Goal: Task Accomplishment & Management: Manage account settings

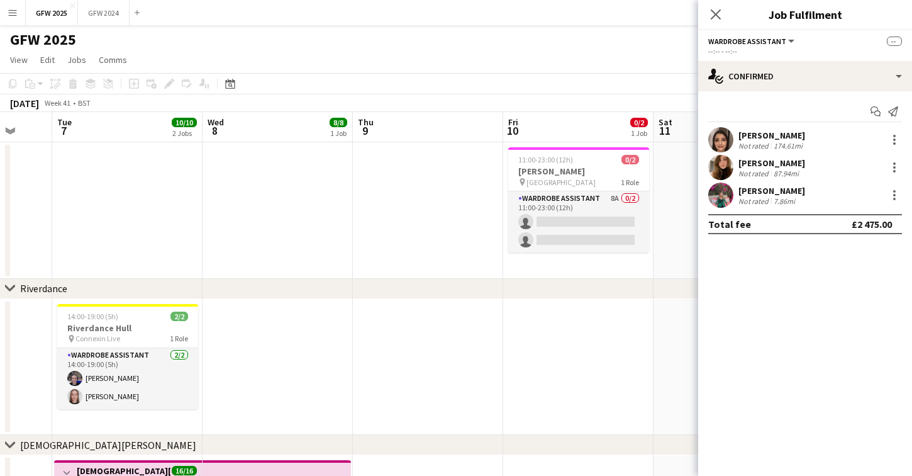
scroll to position [0, 550]
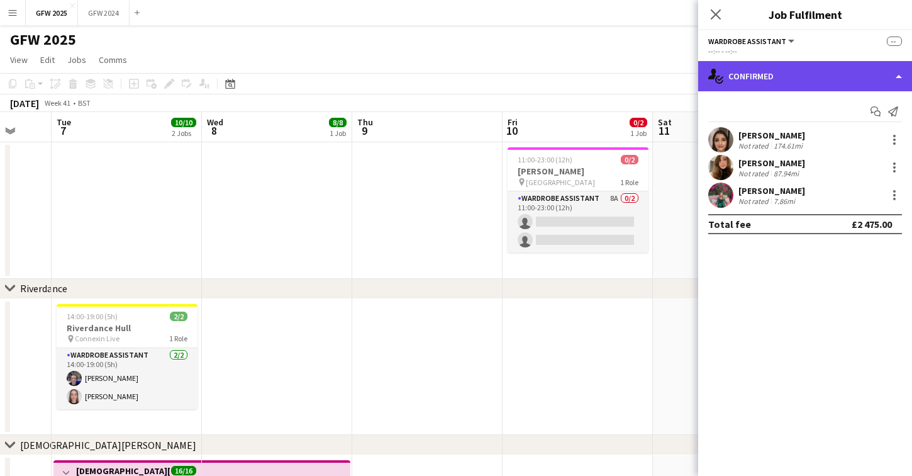
click at [776, 73] on div "single-neutral-actions-check-2 Confirmed" at bounding box center [805, 76] width 214 height 30
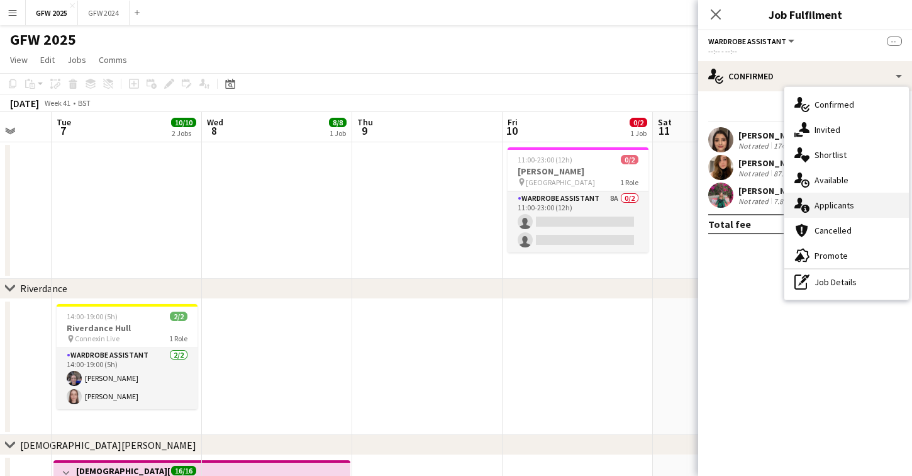
click at [827, 204] on span "Applicants" at bounding box center [835, 204] width 40 height 11
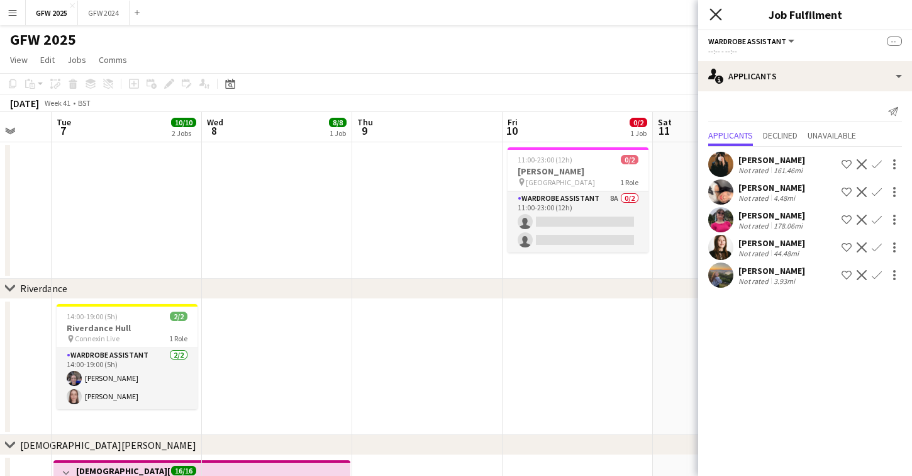
click at [717, 13] on icon at bounding box center [716, 14] width 12 height 12
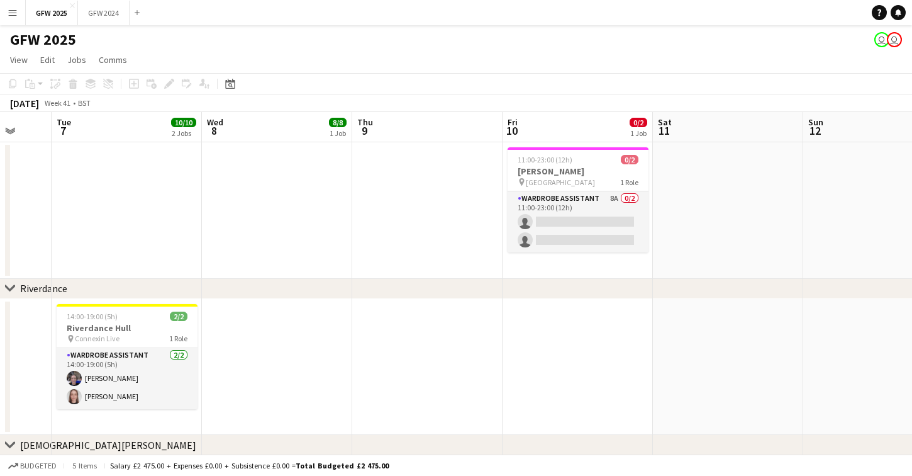
scroll to position [45, 0]
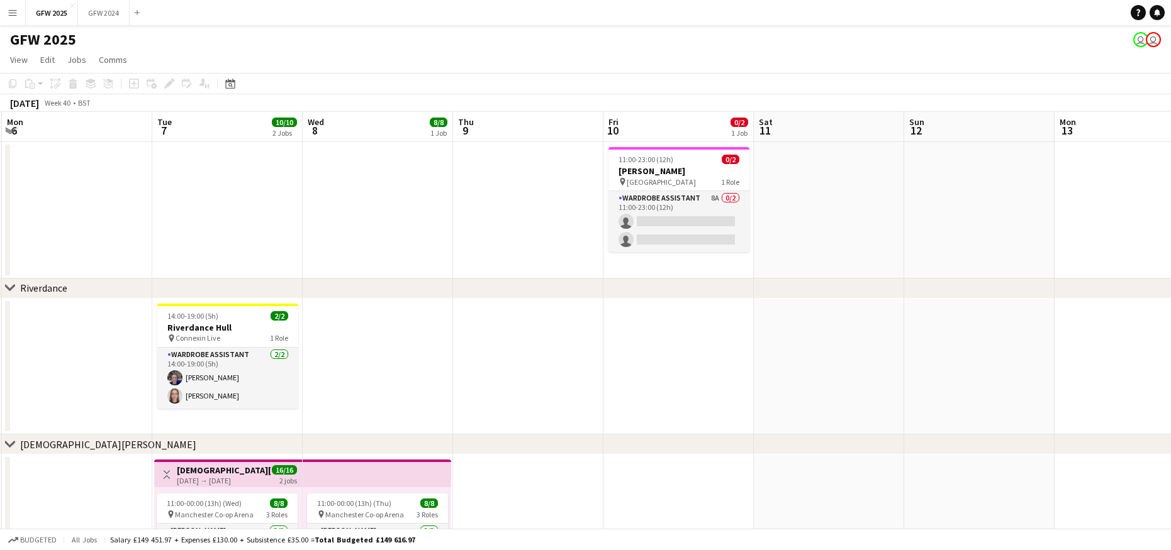
scroll to position [0, 450]
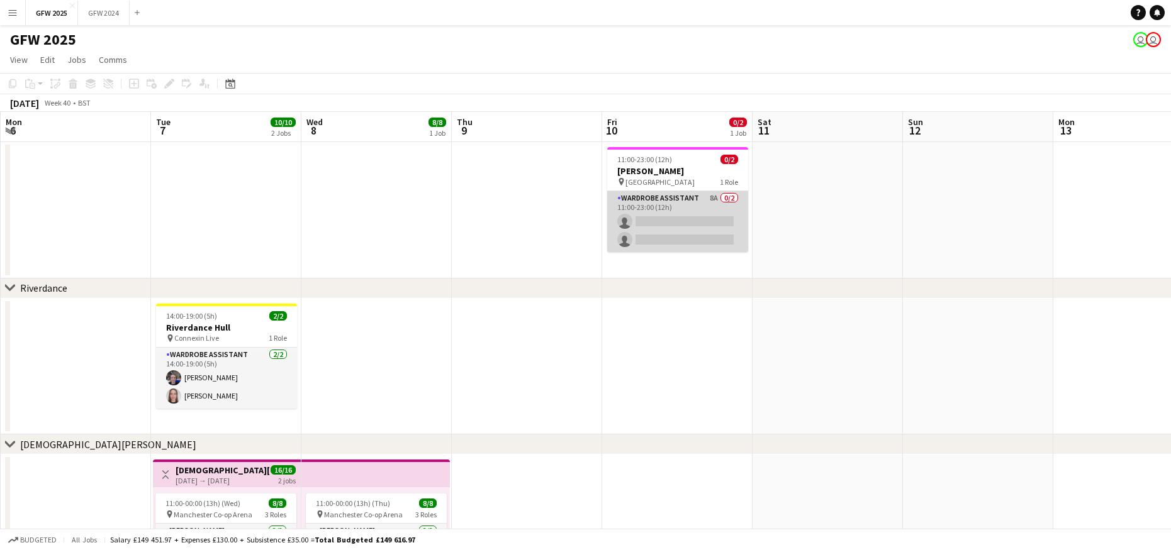
click at [701, 211] on app-card-role "Wardrobe Assistant 8A 0/2 11:00-23:00 (12h) single-neutral-actions single-neutr…" at bounding box center [677, 221] width 141 height 61
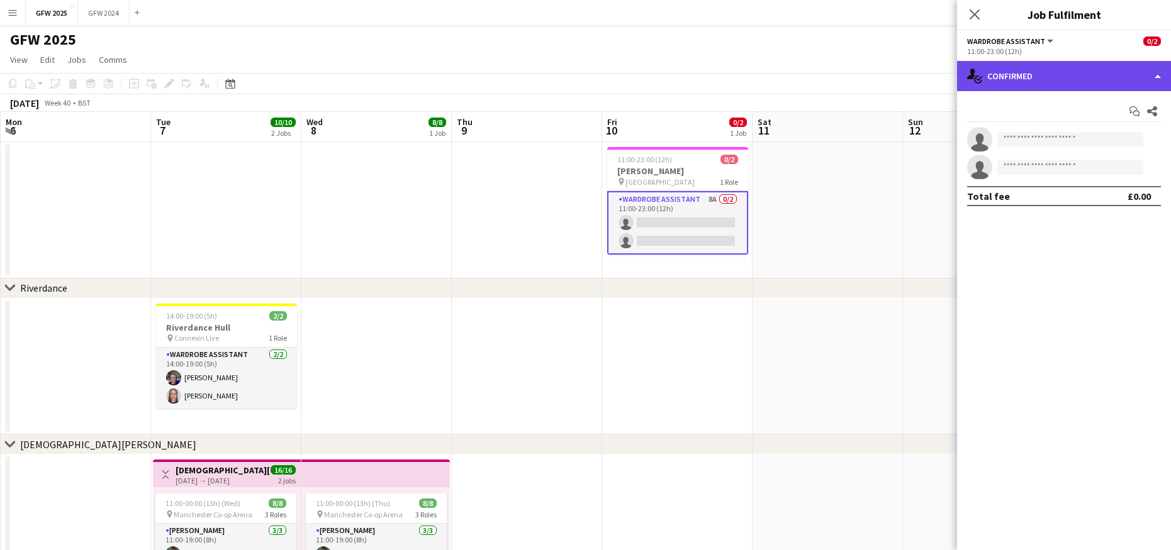
click at [911, 74] on div "single-neutral-actions-check-2 Confirmed" at bounding box center [1064, 76] width 214 height 30
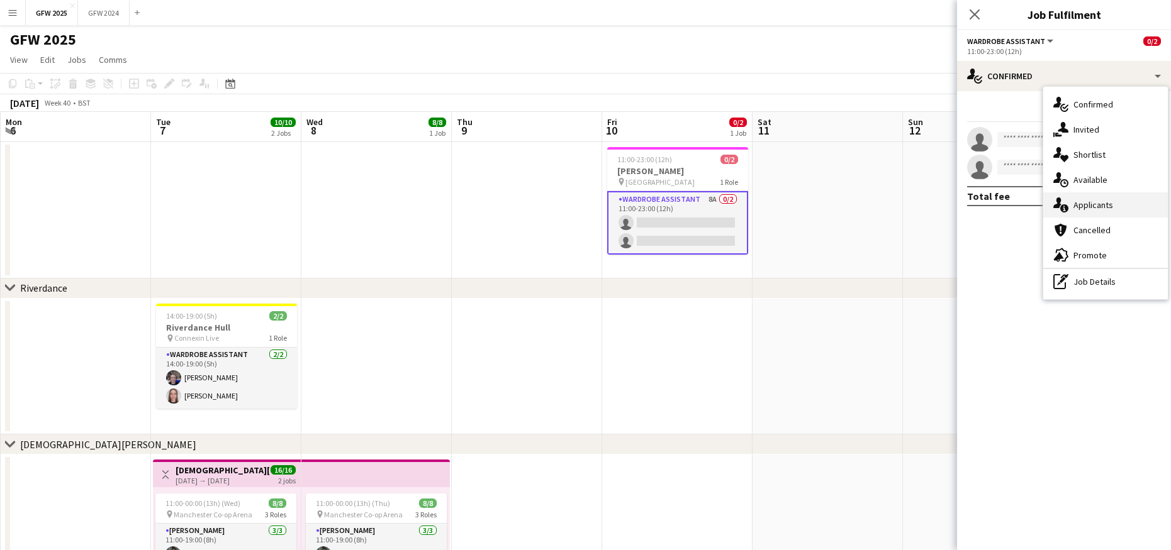
click at [911, 209] on span "Applicants" at bounding box center [1093, 204] width 40 height 11
